Goal: Task Accomplishment & Management: Complete application form

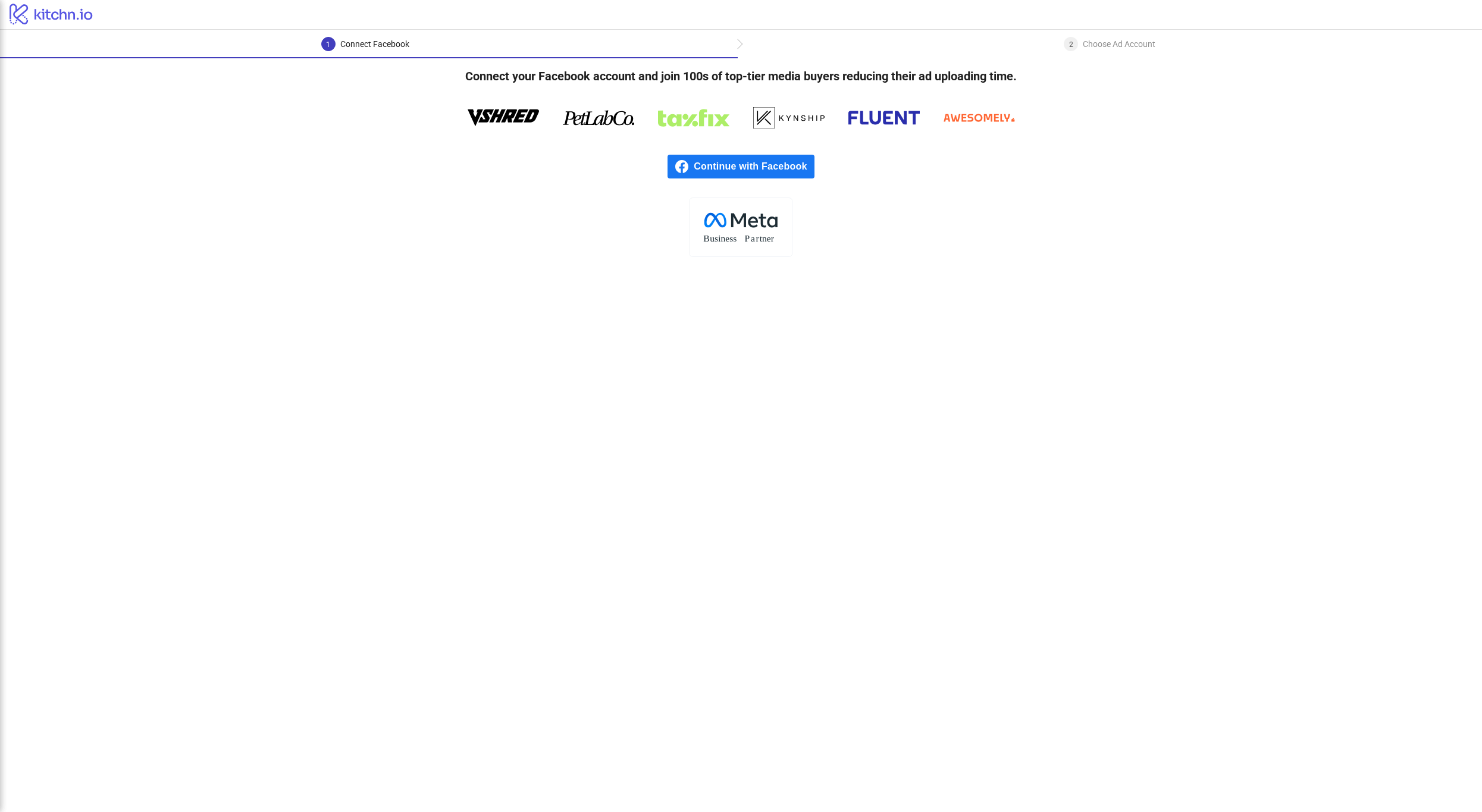
click at [1108, 44] on div "Choose Ad Account" at bounding box center [1119, 44] width 73 height 15
drag, startPoint x: 473, startPoint y: 82, endPoint x: 1019, endPoint y: 84, distance: 546.0
click at [1019, 84] on h4 "Connect your Facebook account and join 100s of top-tier media buyers reducing t…" at bounding box center [741, 76] width 589 height 36
click at [738, 46] on div "2 Choose Ad Account" at bounding box center [1110, 47] width 745 height 21
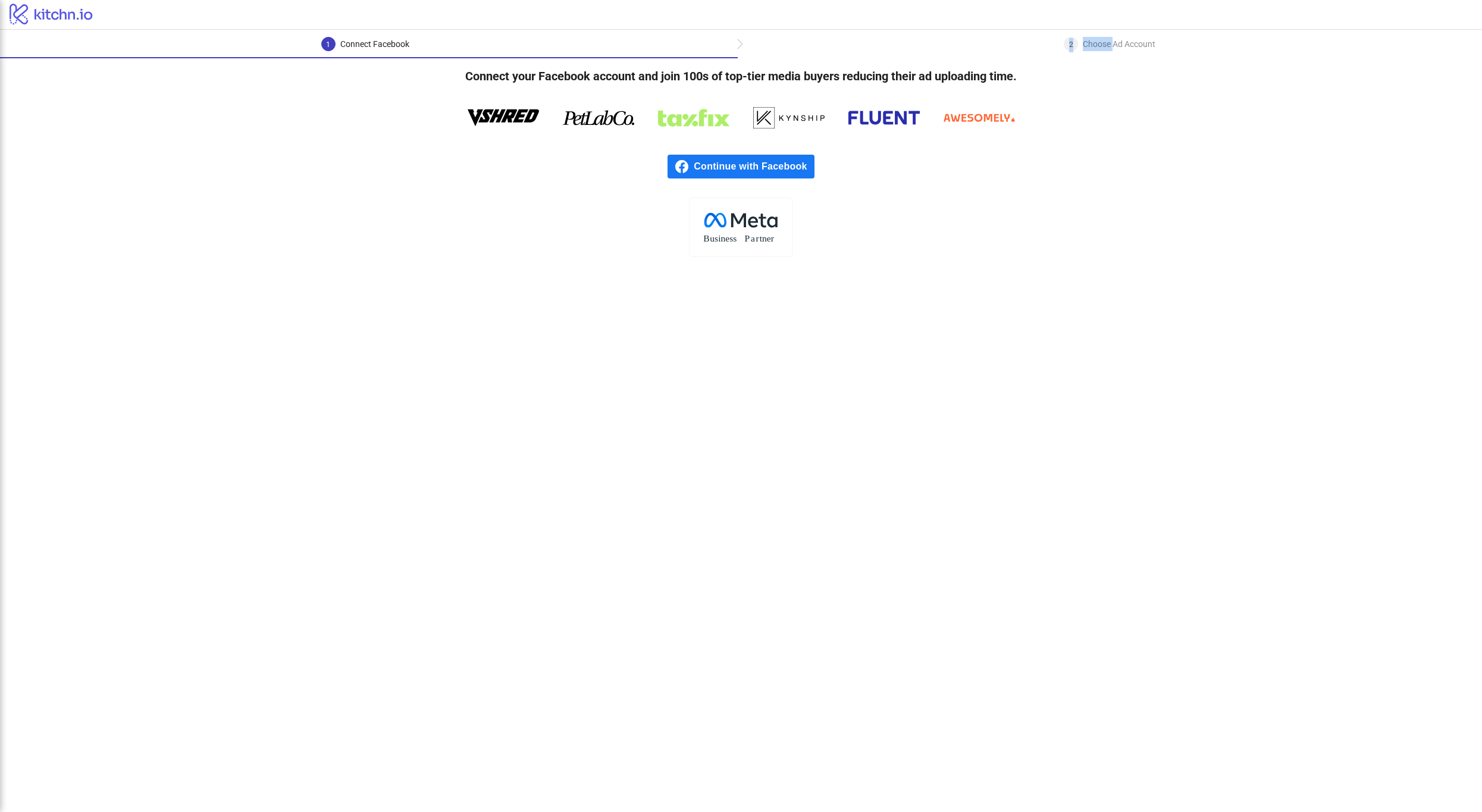
click at [738, 46] on div "2 Choose Ad Account" at bounding box center [1110, 47] width 745 height 21
drag, startPoint x: 381, startPoint y: 248, endPoint x: 371, endPoint y: 240, distance: 12.8
click at [380, 245] on div ".cls-1{fill:none;}.cls-2{fill:#fff;}.cls-3{fill:#f1f4f7;}.cls-4,.cls-8{fill:#1c…" at bounding box center [741, 227] width 1482 height 60
click at [128, 55] on div "1 Connect Facebook" at bounding box center [369, 47] width 738 height 21
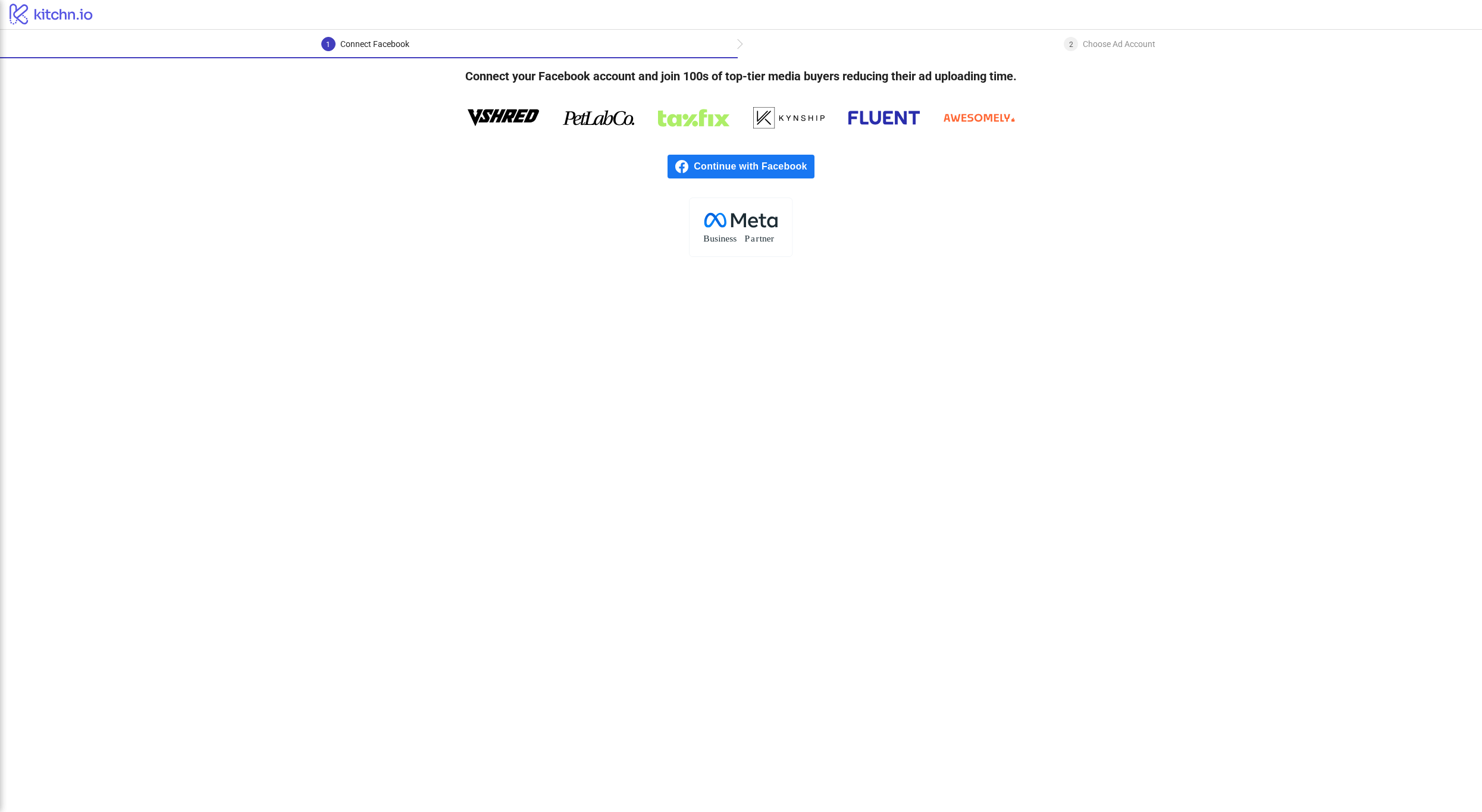
drag, startPoint x: 894, startPoint y: 122, endPoint x: 930, endPoint y: 122, distance: 36.0
click at [900, 122] on icon at bounding box center [885, 117] width 71 height 36
click at [948, 123] on icon at bounding box center [979, 117] width 71 height 36
click at [1144, 33] on div "1 Connect Facebook 2 Choose Ad Account" at bounding box center [741, 44] width 1482 height 28
drag, startPoint x: 1144, startPoint y: 33, endPoint x: 1118, endPoint y: 46, distance: 29.1
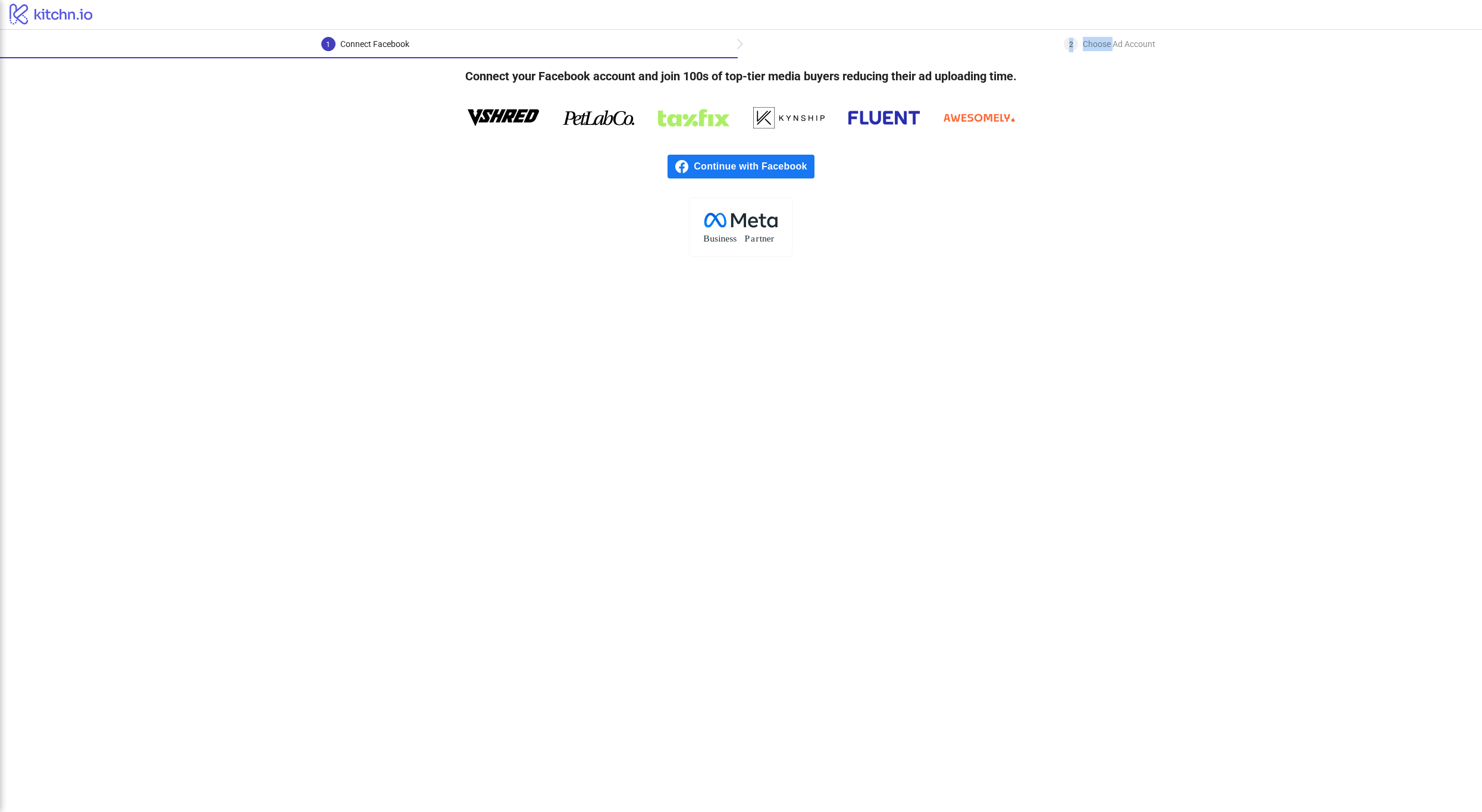
click at [1137, 37] on div "1 Connect Facebook 2 Choose Ad Account" at bounding box center [741, 44] width 1482 height 28
click at [1118, 46] on div "Choose Ad Account" at bounding box center [1119, 44] width 73 height 15
click at [1118, 44] on div "Choose Ad Account" at bounding box center [1119, 44] width 73 height 15
click at [759, 245] on rect at bounding box center [741, 226] width 103 height 59
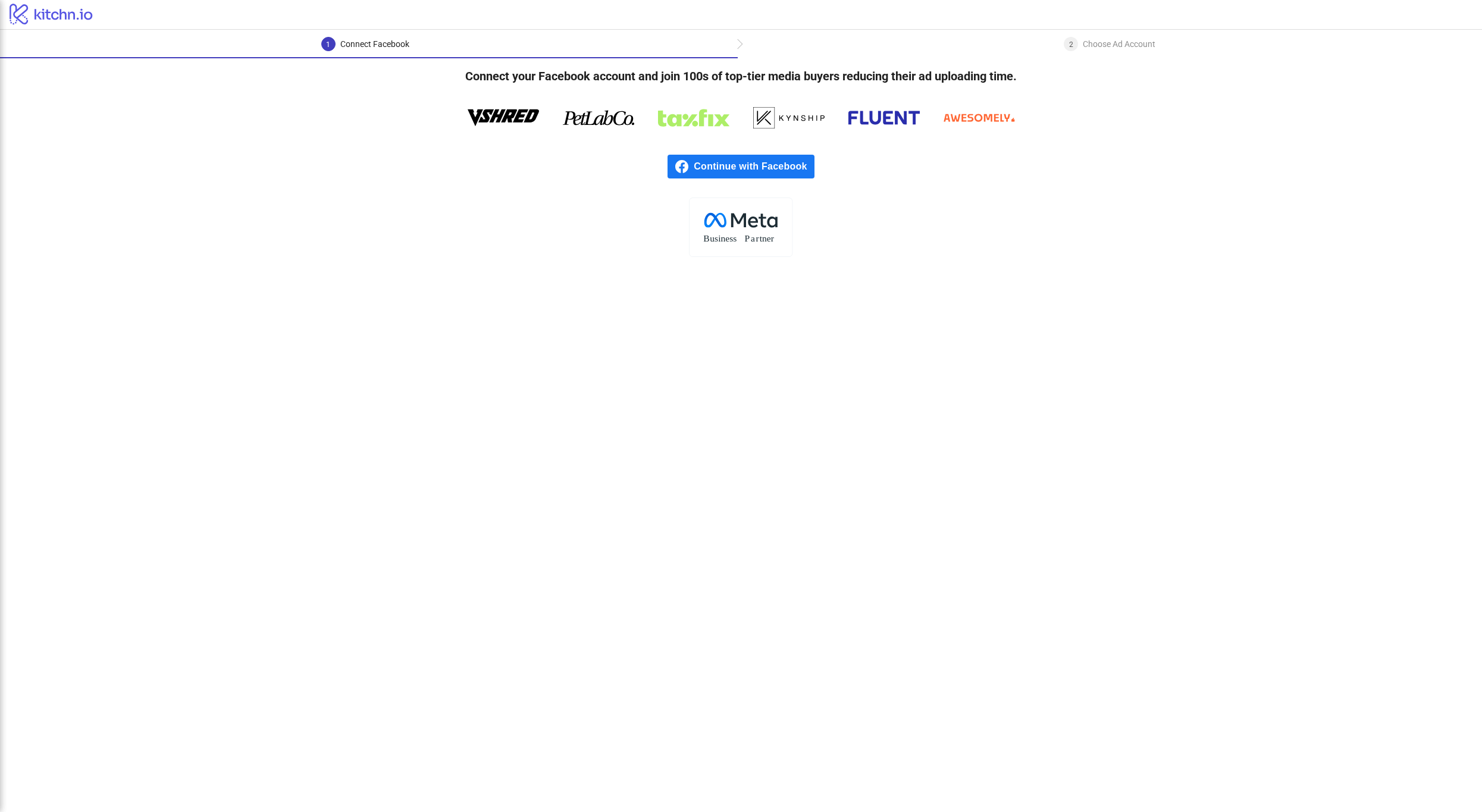
click at [775, 209] on rect at bounding box center [741, 226] width 103 height 59
click at [81, 27] on div "logo/logo" at bounding box center [741, 15] width 1482 height 30
click at [83, 12] on icon "logo/logo" at bounding box center [51, 13] width 103 height 24
drag, startPoint x: 982, startPoint y: 248, endPoint x: 996, endPoint y: 242, distance: 15.2
click at [996, 242] on div ".cls-1{fill:none;}.cls-2{fill:#fff;}.cls-3{fill:#f1f4f7;}.cls-4,.cls-8{fill:#1c…" at bounding box center [741, 227] width 1482 height 60
